Goal: Information Seeking & Learning: Learn about a topic

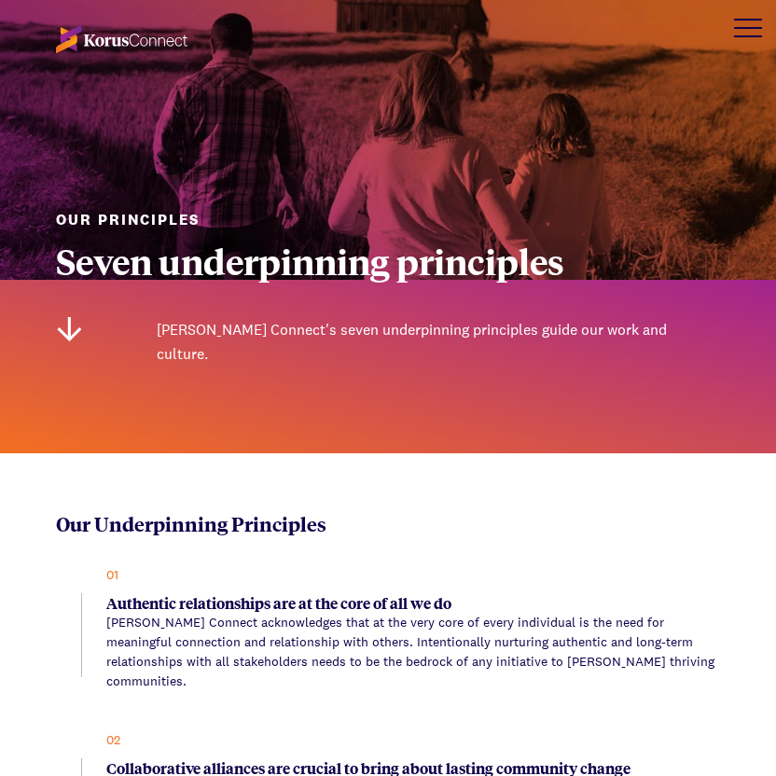
click at [746, 44] on div at bounding box center [748, 28] width 56 height 56
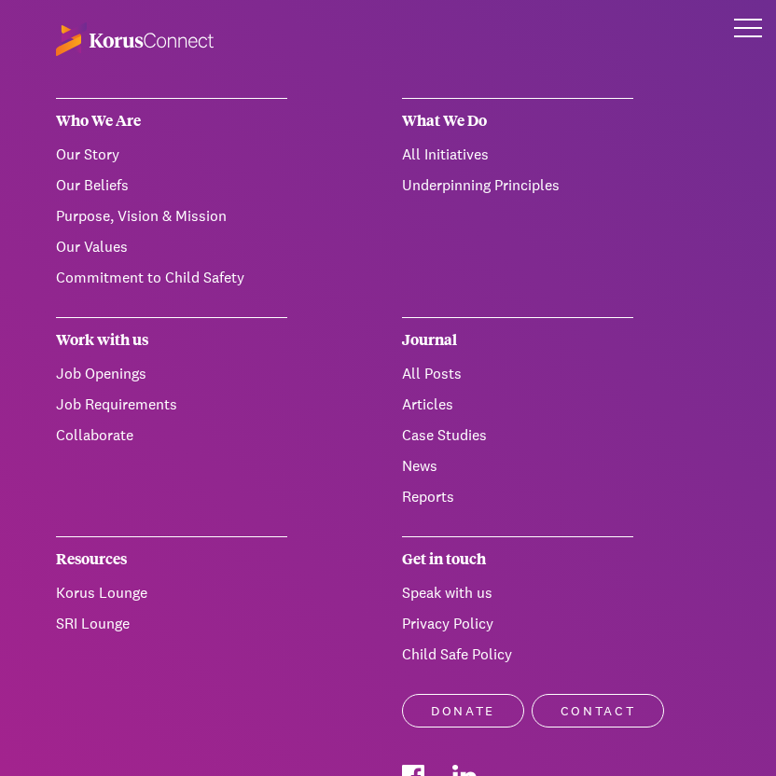
click at [121, 252] on link "Our Values" at bounding box center [92, 247] width 72 height 20
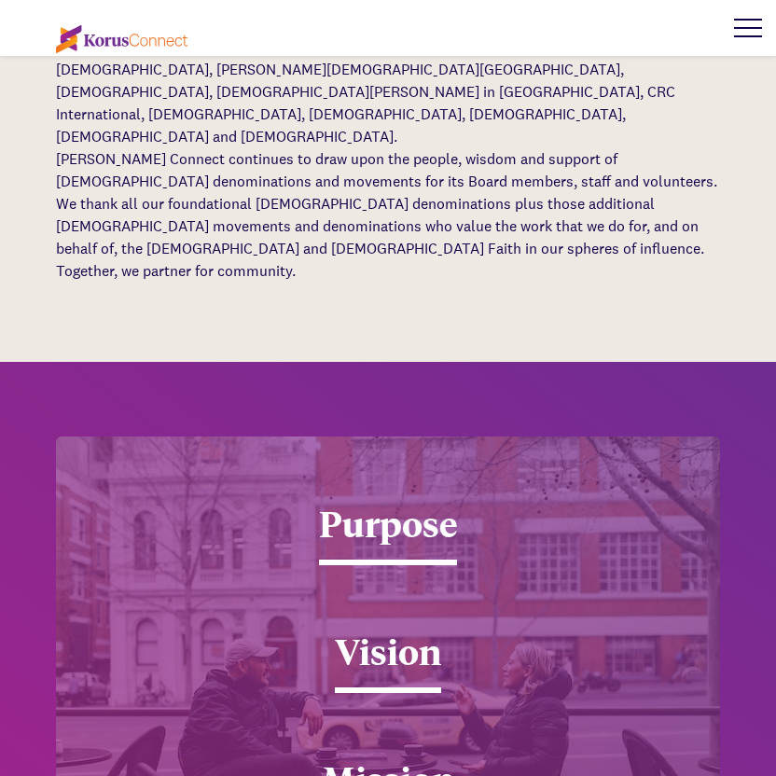
scroll to position [2426, 0]
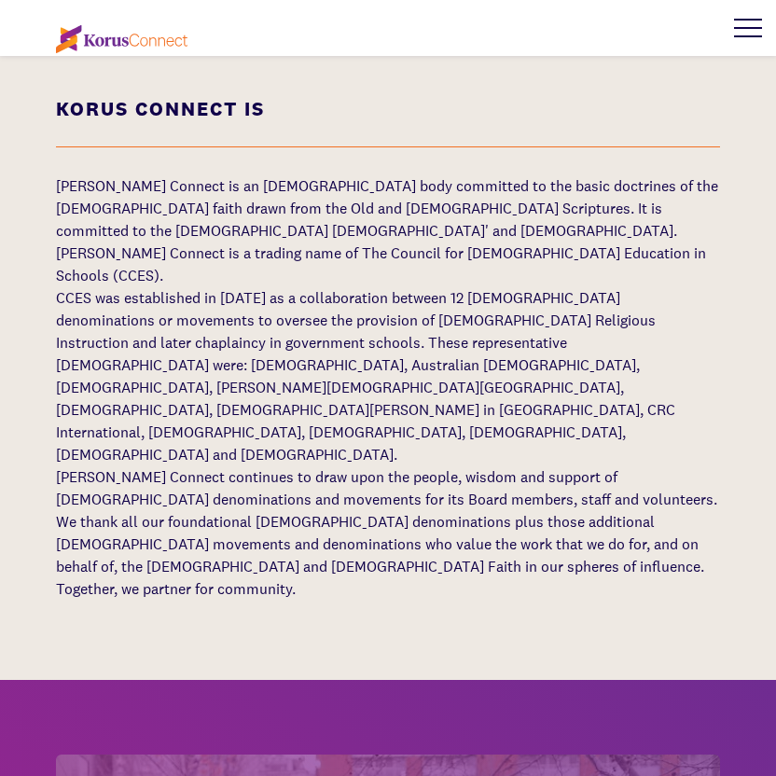
click at [217, 175] on p "[PERSON_NAME] Connect is an [DEMOGRAPHIC_DATA] body committed to the basic doct…" at bounding box center [388, 208] width 664 height 67
copy p "[DEMOGRAPHIC_DATA]"
click at [179, 134] on div "[PERSON_NAME] Connect Is [PERSON_NAME] Connect is an [DEMOGRAPHIC_DATA] body co…" at bounding box center [388, 351] width 664 height 660
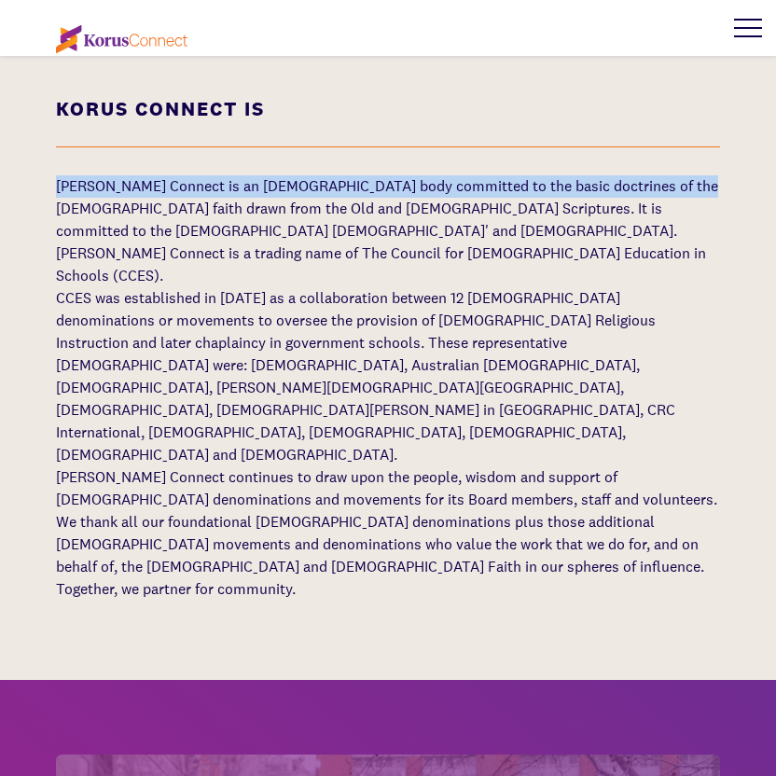
drag, startPoint x: 61, startPoint y: 146, endPoint x: 669, endPoint y: 151, distance: 608.3
click at [669, 175] on p "[PERSON_NAME] Connect is an [DEMOGRAPHIC_DATA] body committed to the basic doct…" at bounding box center [388, 208] width 664 height 67
copy p "[PERSON_NAME] Connect is an [DEMOGRAPHIC_DATA] body committed to the basic doct…"
